Goal: Information Seeking & Learning: Learn about a topic

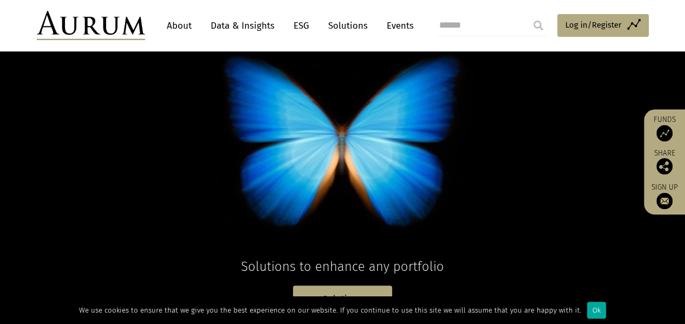
scroll to position [84, 0]
click at [187, 26] on link "About" at bounding box center [179, 26] width 36 height 20
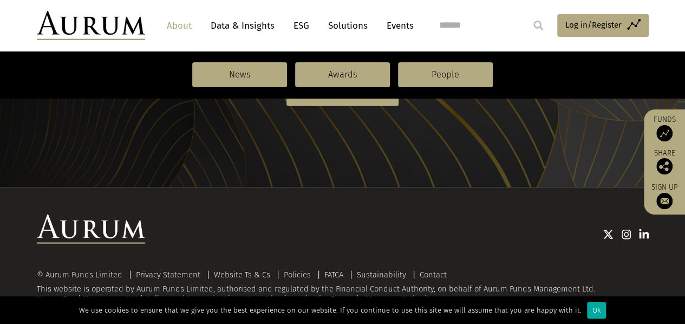
scroll to position [1291, 0]
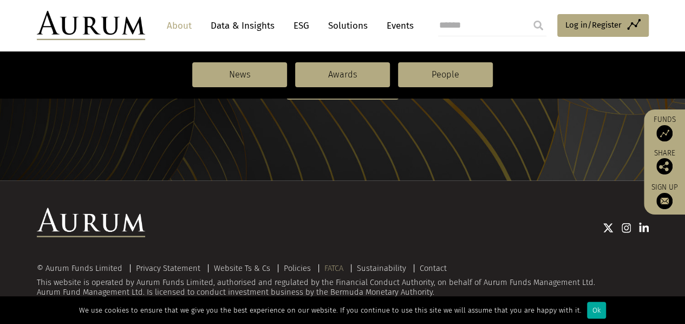
click at [331, 270] on link "FATCA" at bounding box center [333, 268] width 19 height 10
